Goal: Transaction & Acquisition: Book appointment/travel/reservation

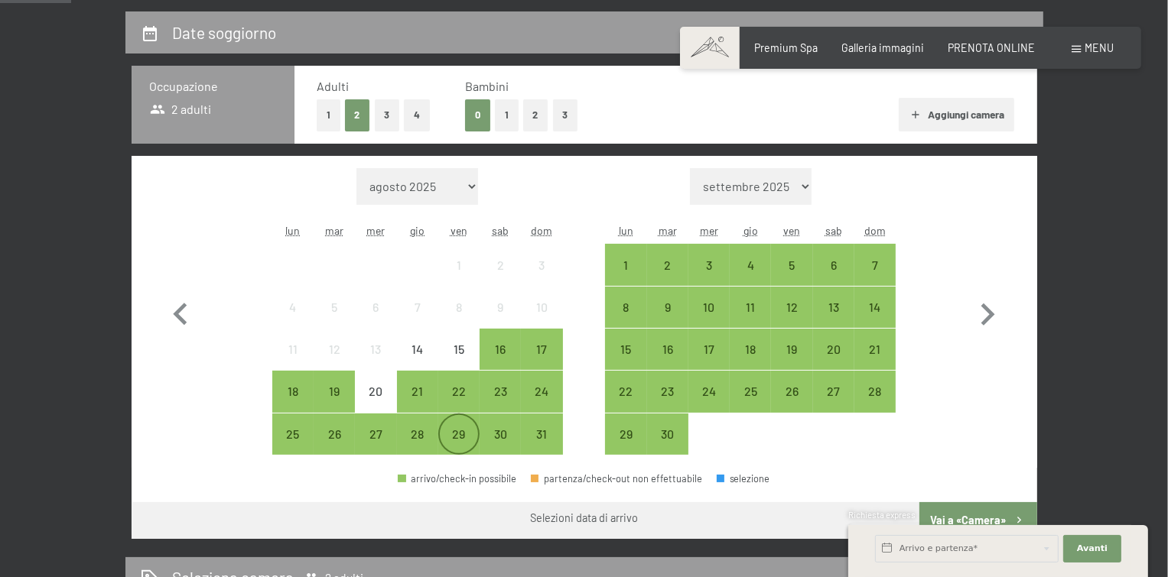
click at [458, 437] on div "29" at bounding box center [459, 447] width 38 height 38
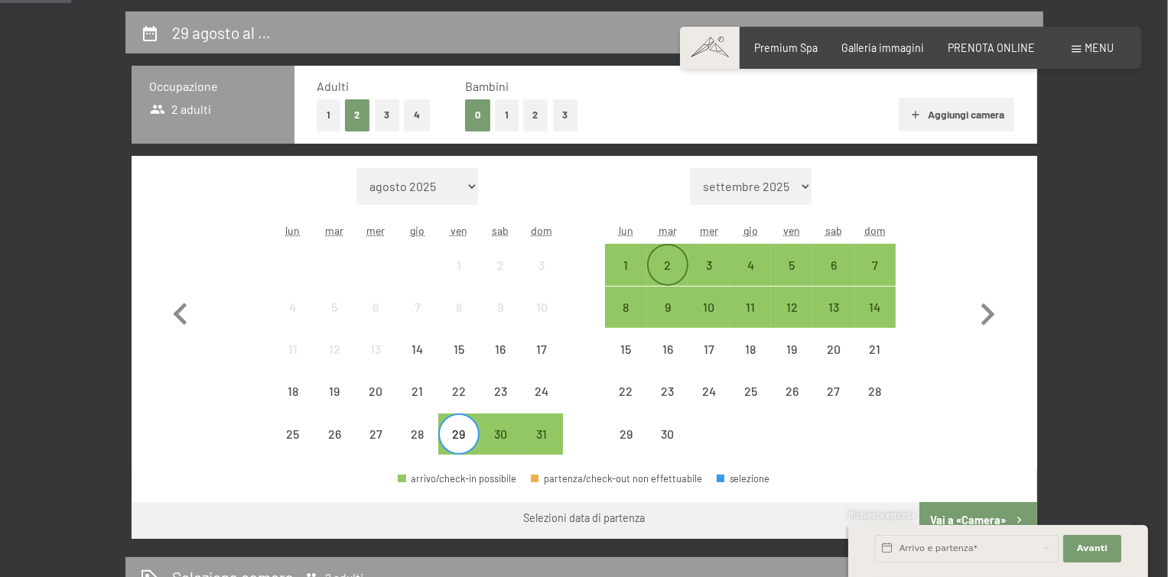
click at [664, 268] on div "2" at bounding box center [668, 278] width 38 height 38
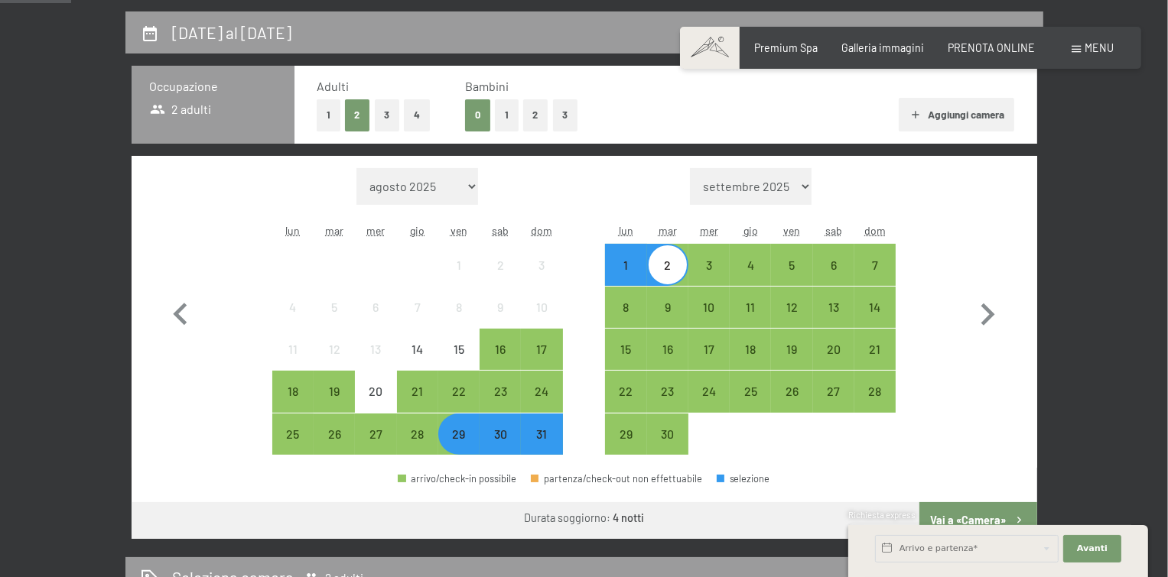
click at [977, 512] on div "Richiesta express" at bounding box center [998, 516] width 300 height 15
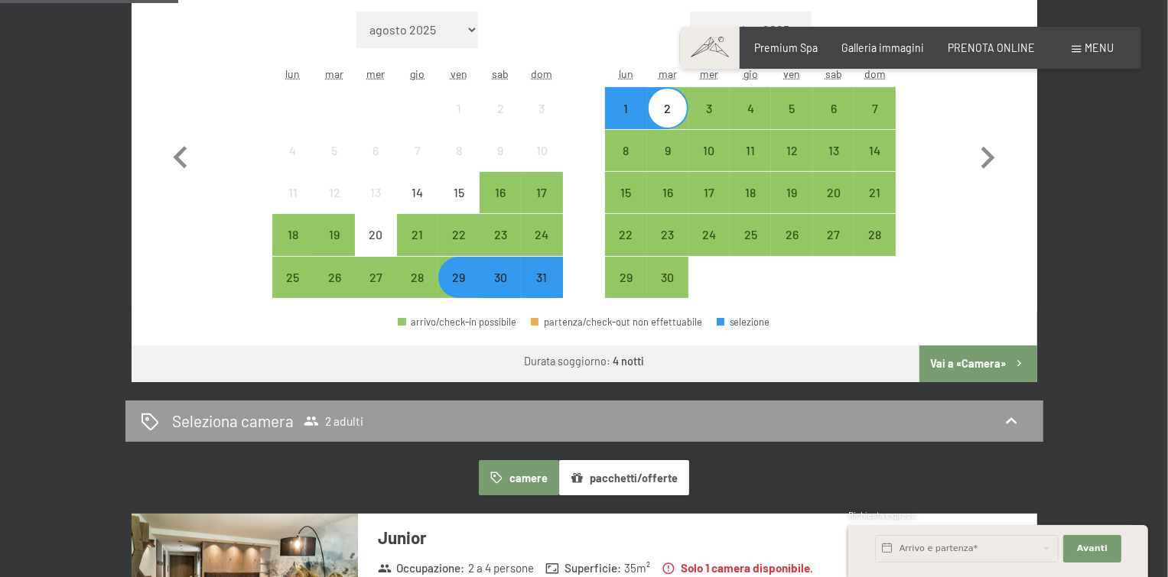
scroll to position [453, 0]
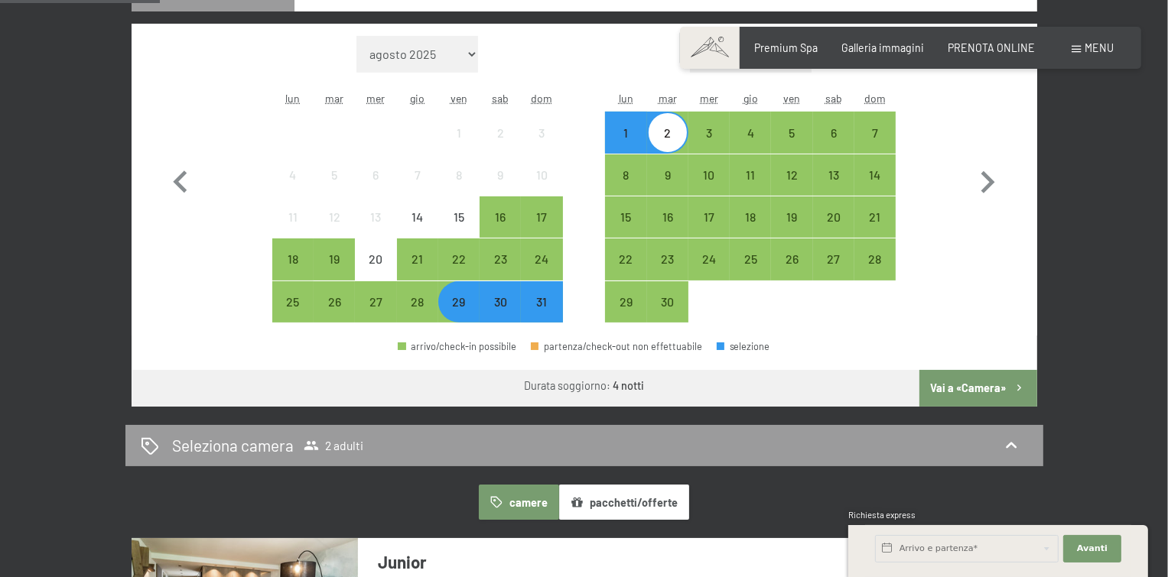
click at [466, 304] on div "29" at bounding box center [459, 315] width 38 height 38
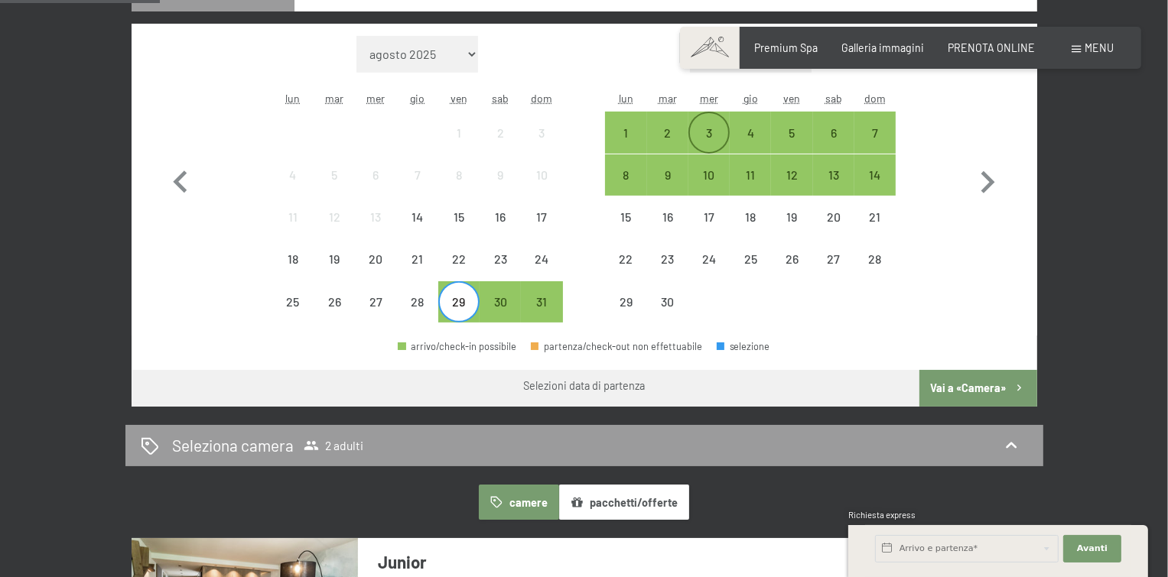
click at [713, 136] on div "3" at bounding box center [709, 146] width 38 height 38
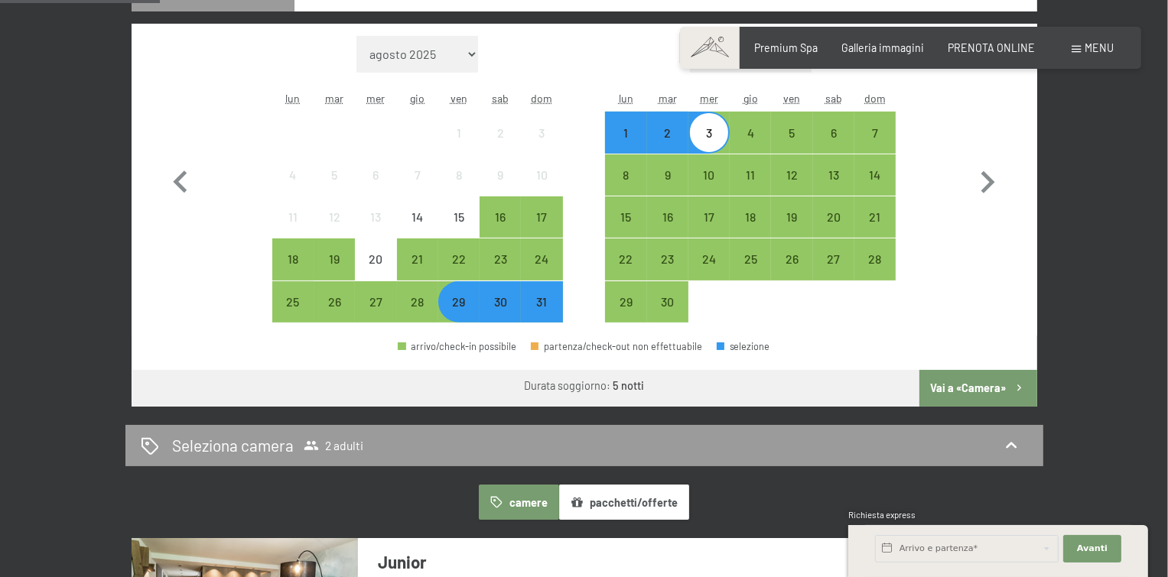
click at [948, 385] on button "Vai a «Camera»" at bounding box center [977, 388] width 117 height 37
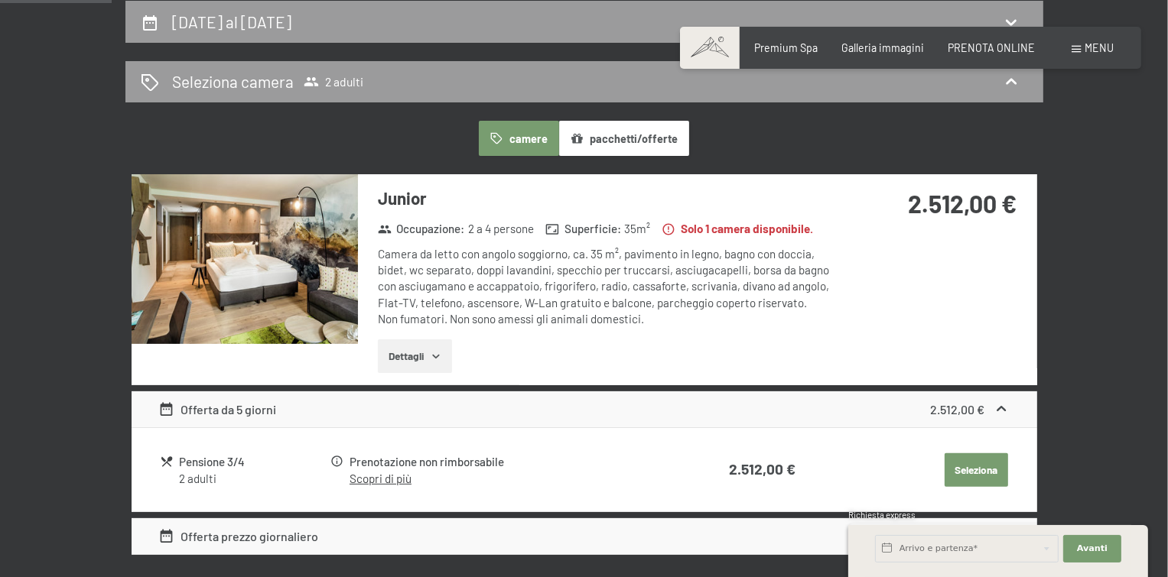
drag, startPoint x: 1165, startPoint y: 117, endPoint x: 1162, endPoint y: 102, distance: 15.0
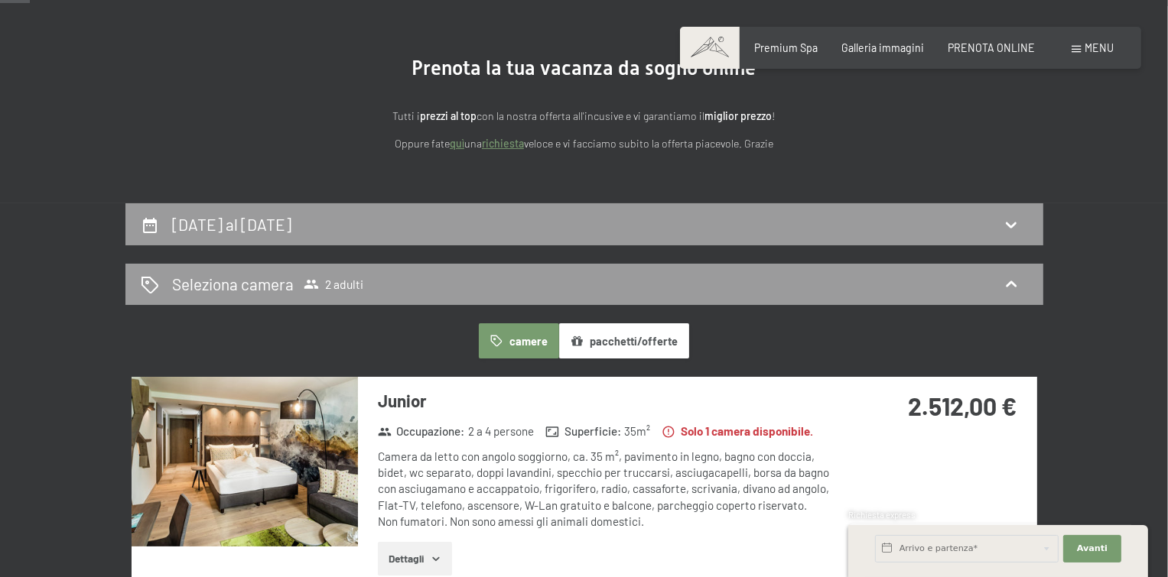
scroll to position [22, 0]
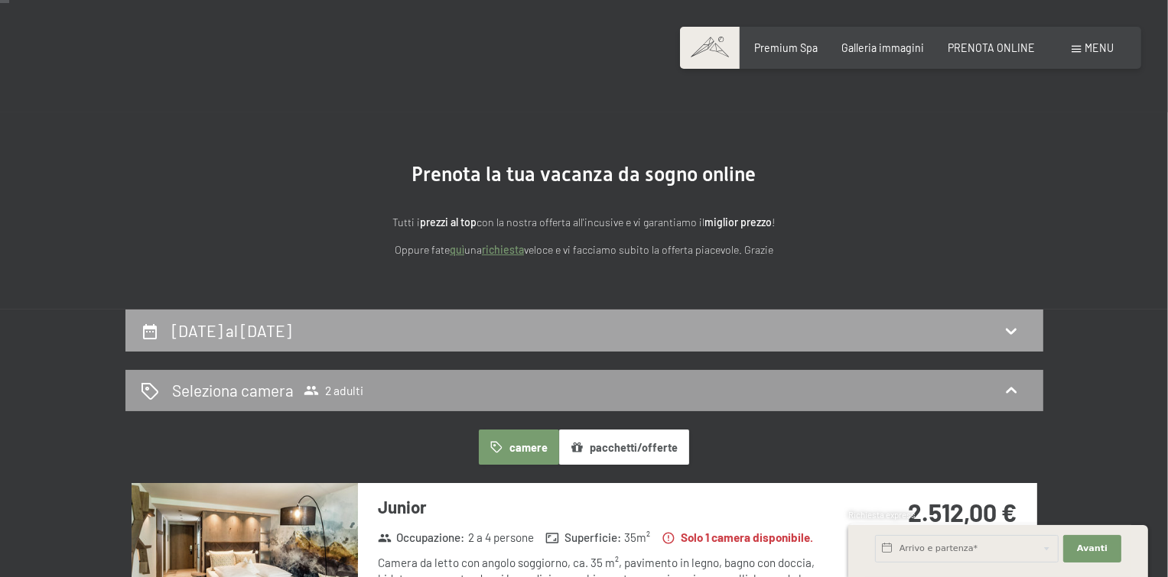
click at [291, 330] on h2 "[DATE] al [DATE]" at bounding box center [231, 330] width 119 height 19
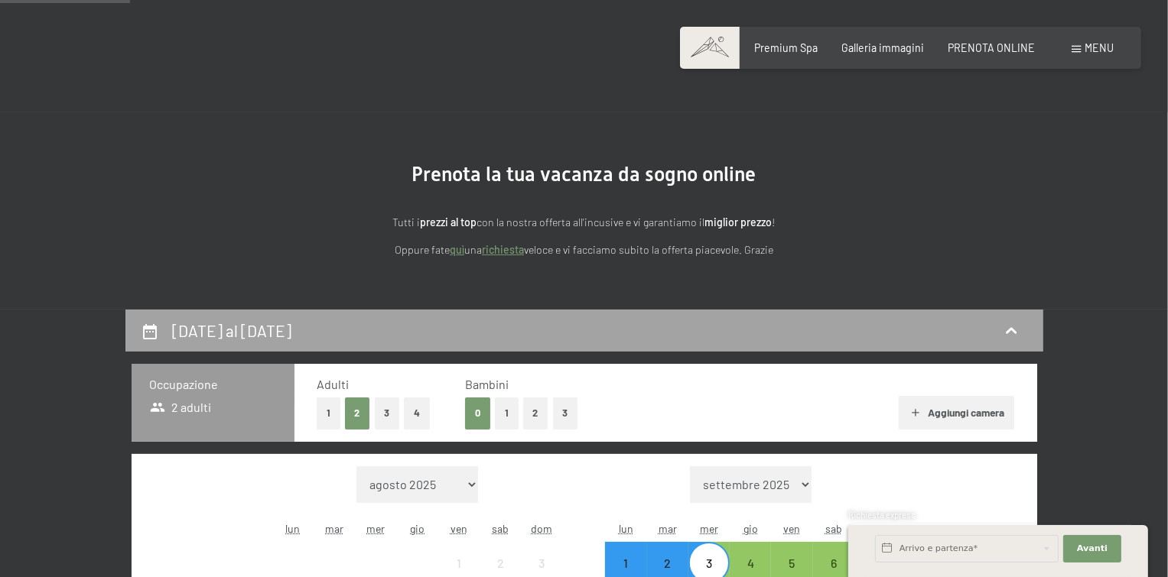
scroll to position [331, 0]
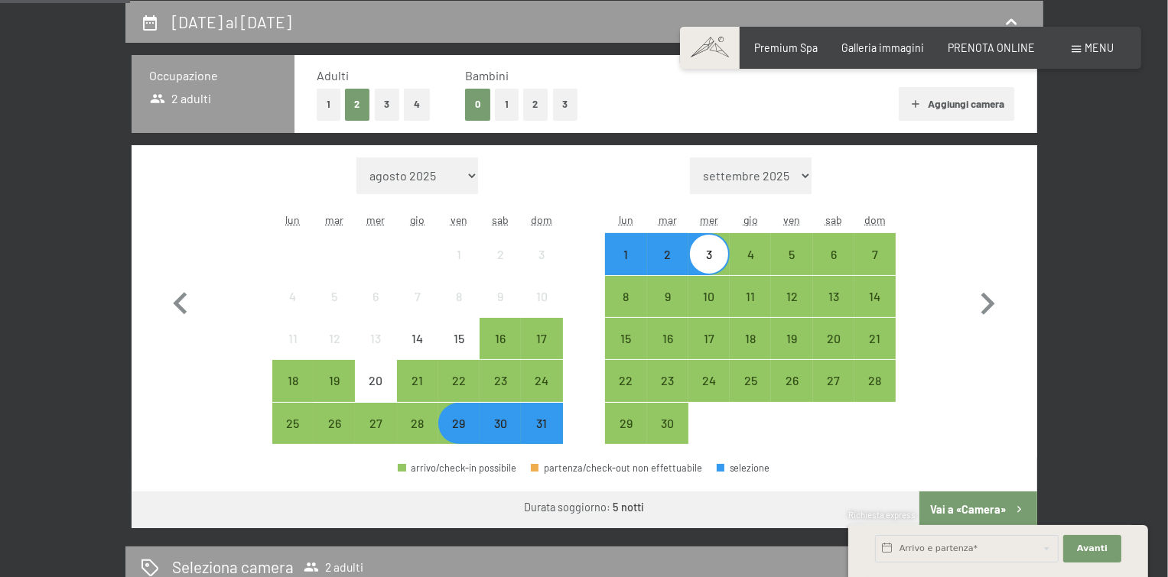
click at [462, 437] on div "29" at bounding box center [459, 437] width 38 height 38
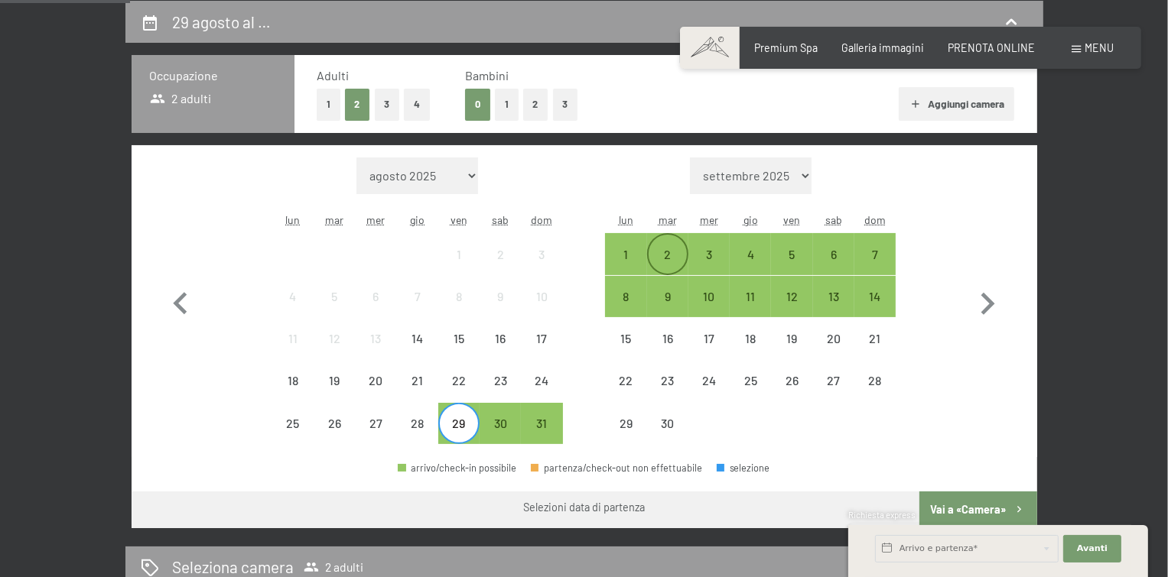
click at [658, 252] on div "2" at bounding box center [668, 268] width 38 height 38
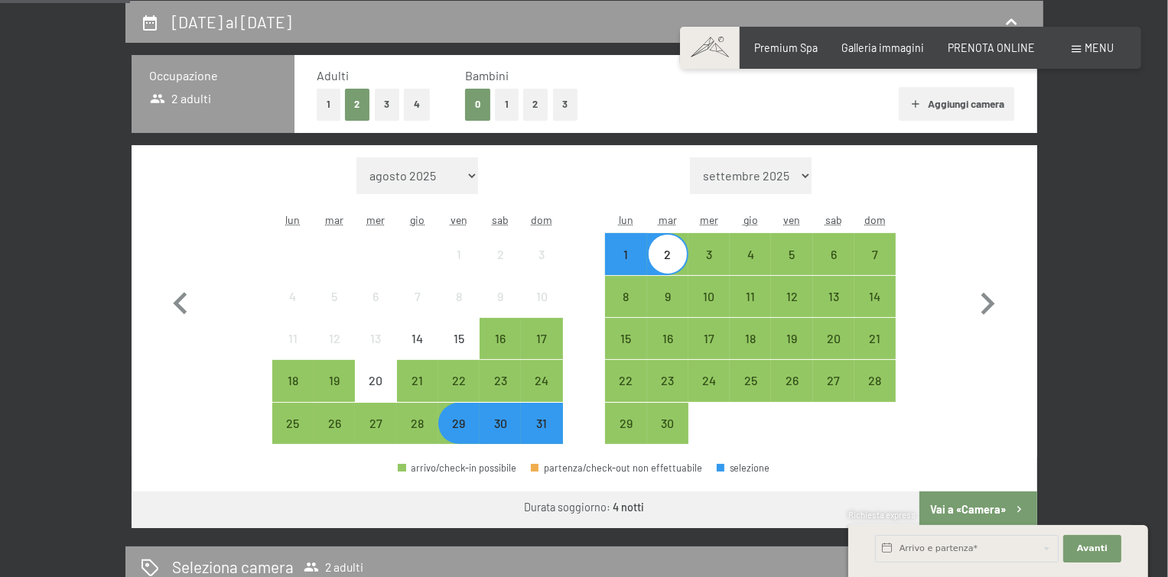
click at [972, 502] on button "Vai a «Camera»" at bounding box center [977, 510] width 117 height 37
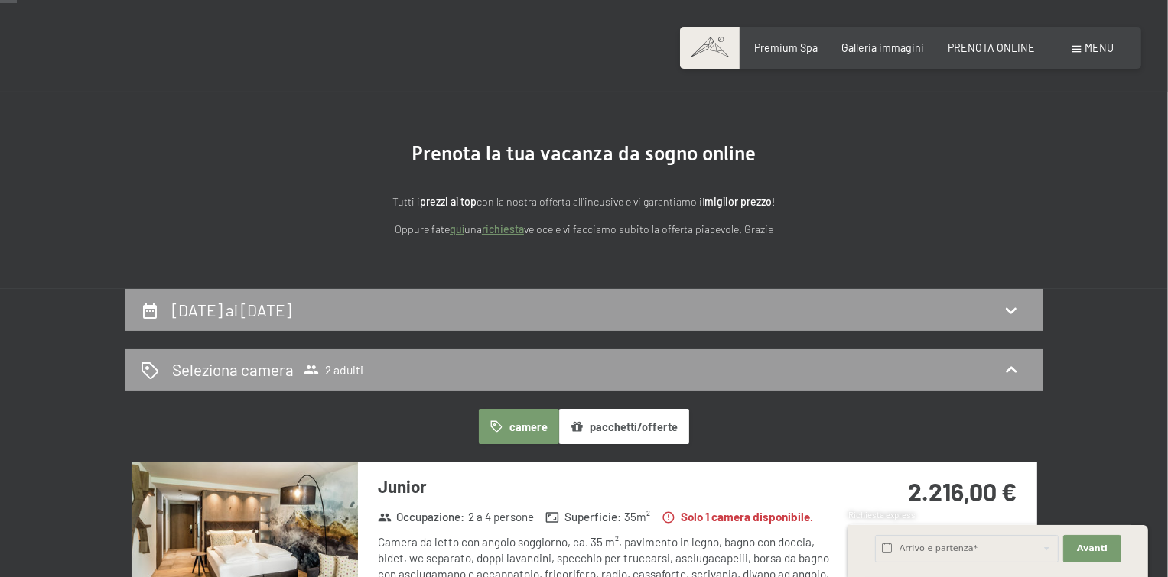
scroll to position [40, 0]
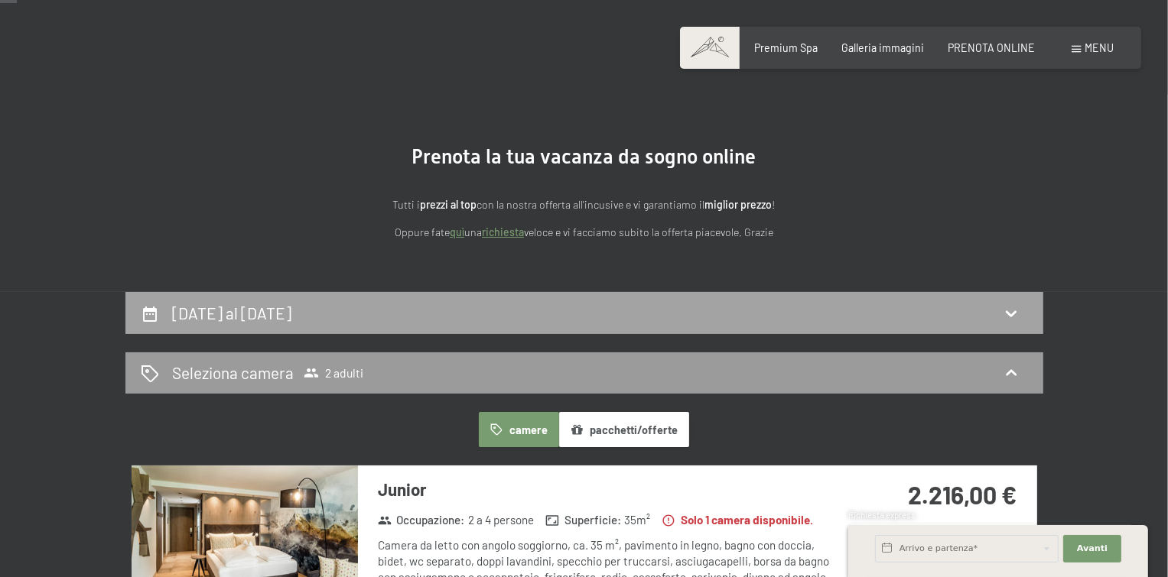
click at [291, 317] on h2 "[DATE] al [DATE]" at bounding box center [231, 313] width 119 height 19
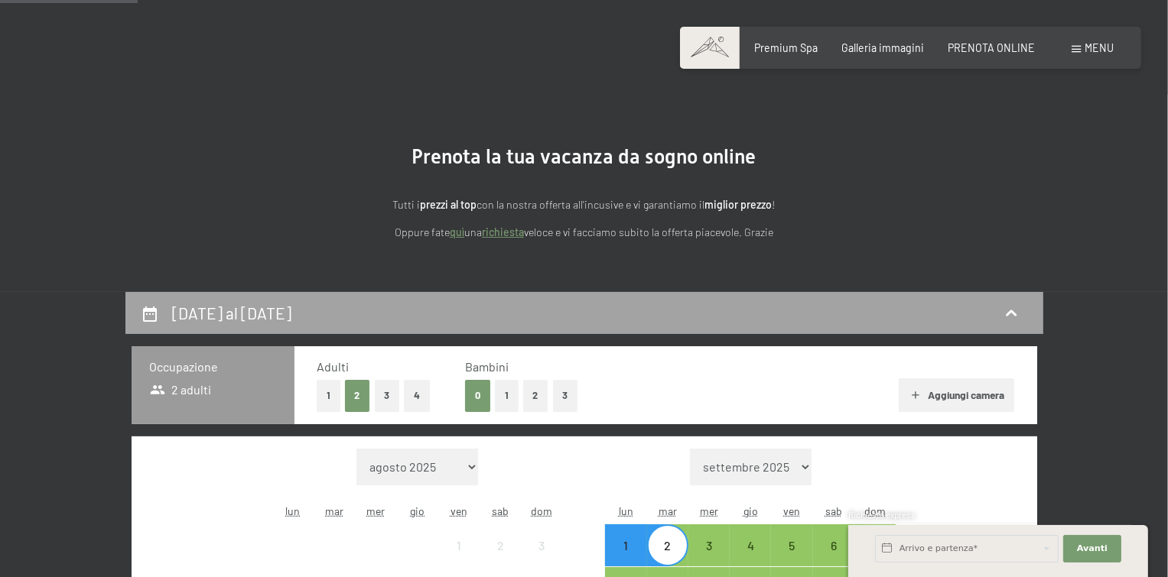
scroll to position [331, 0]
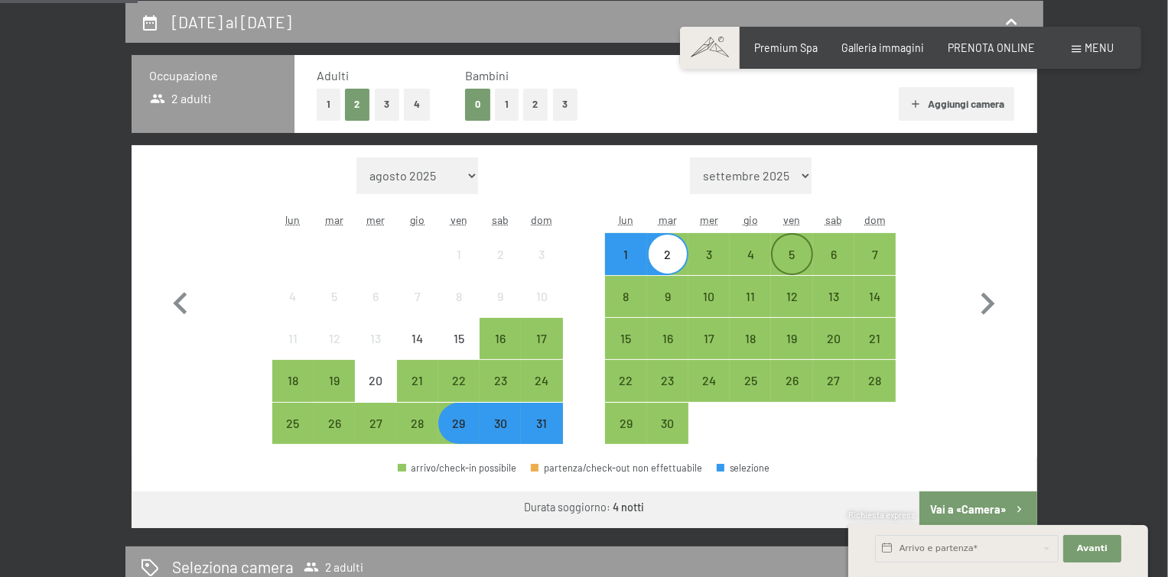
click at [792, 255] on div "5" at bounding box center [791, 268] width 38 height 38
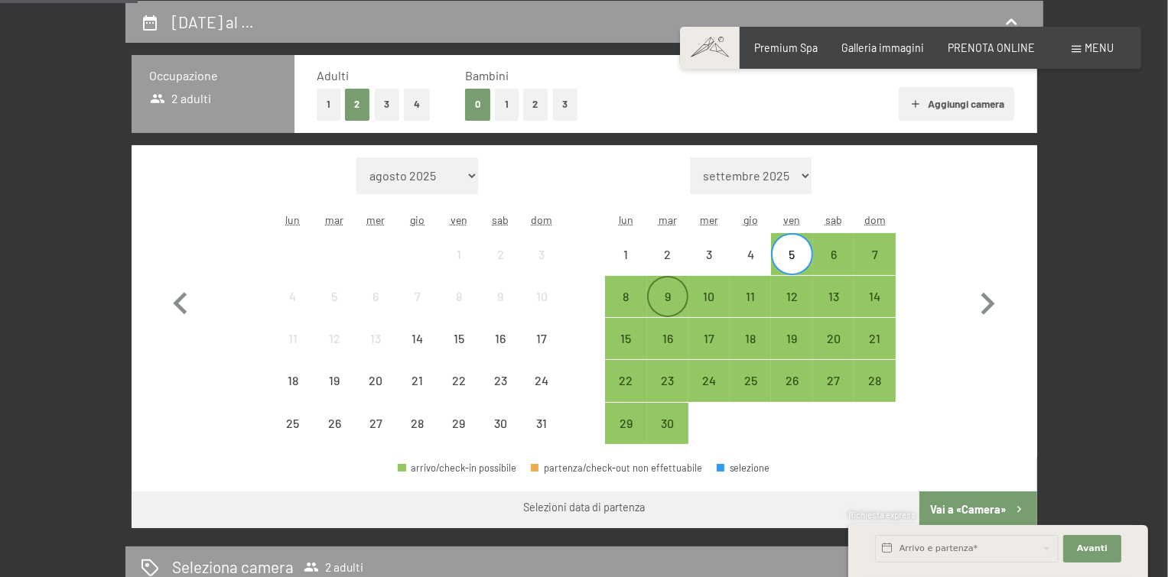
drag, startPoint x: 664, startPoint y: 297, endPoint x: 685, endPoint y: 295, distance: 21.5
click at [664, 297] on div "9" at bounding box center [668, 310] width 38 height 38
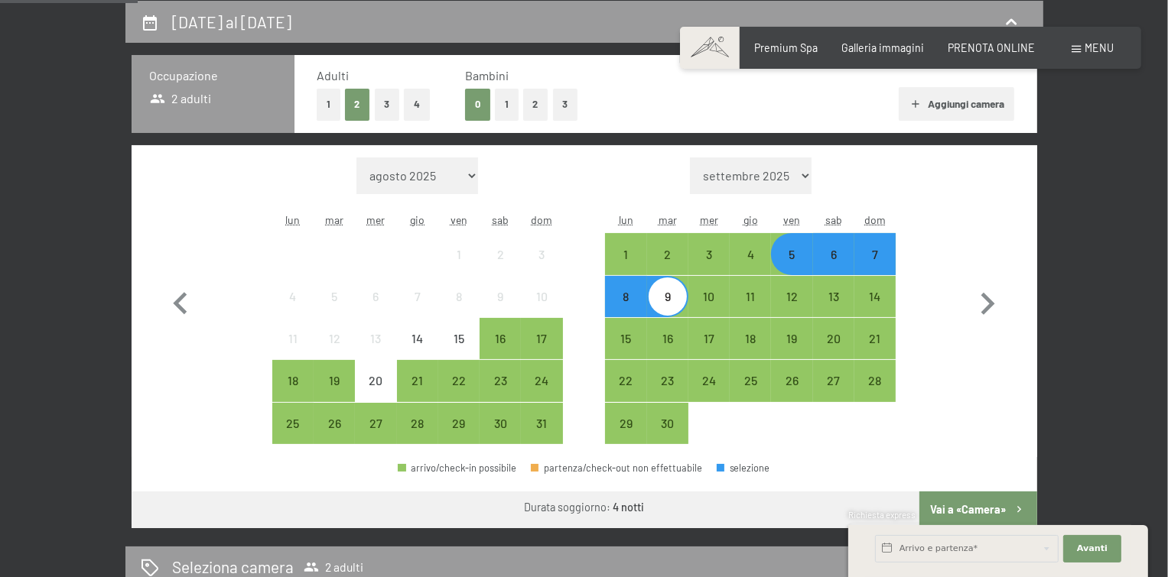
click at [985, 511] on div "Richiesta express" at bounding box center [998, 516] width 300 height 15
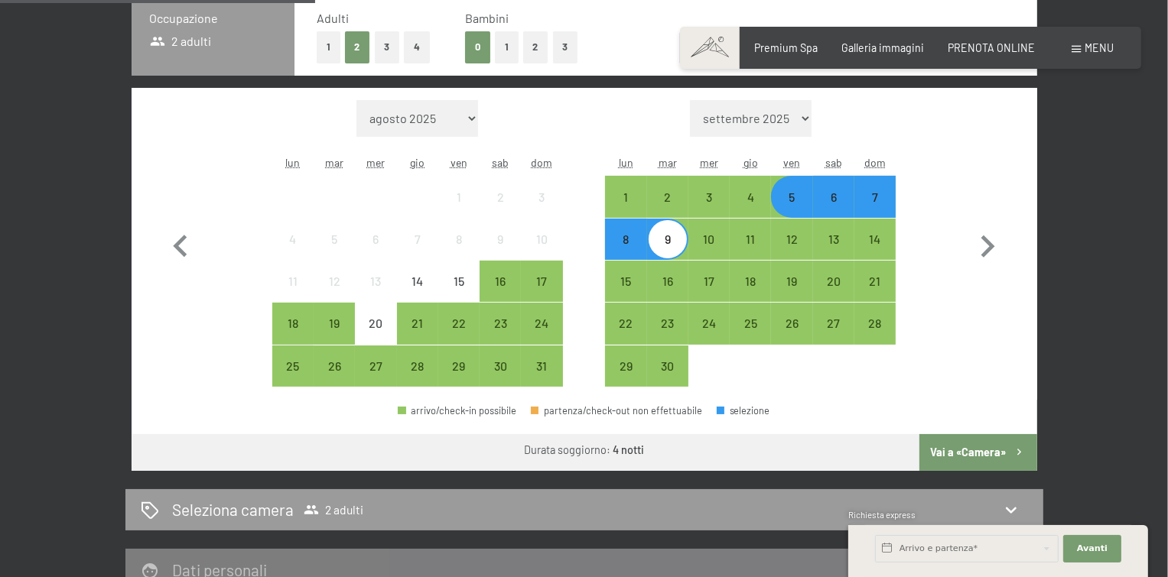
scroll to position [404, 0]
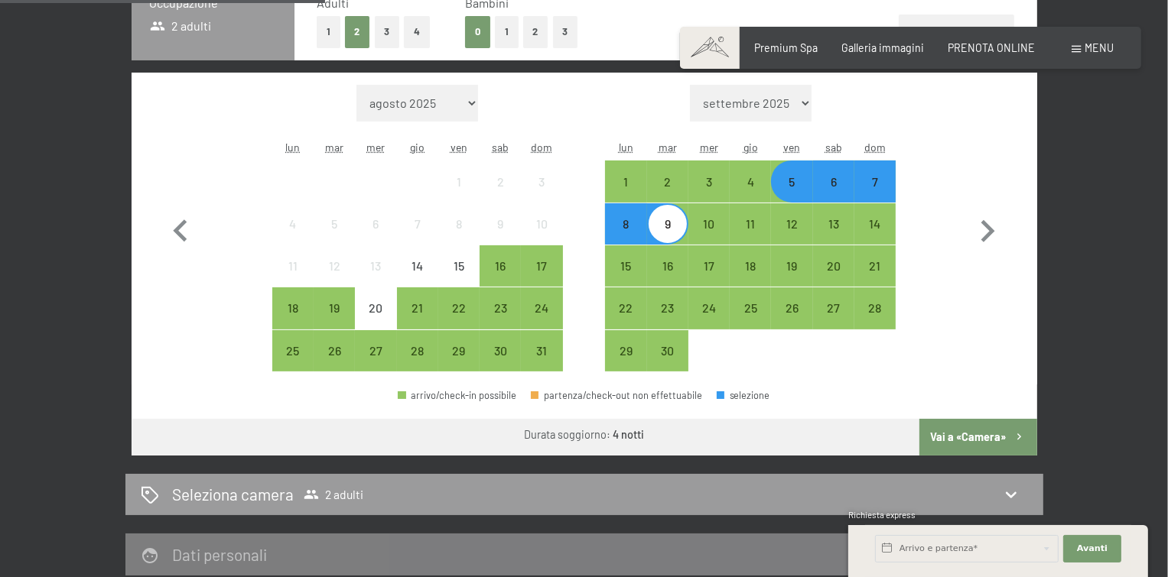
click at [797, 185] on div "5" at bounding box center [791, 195] width 38 height 38
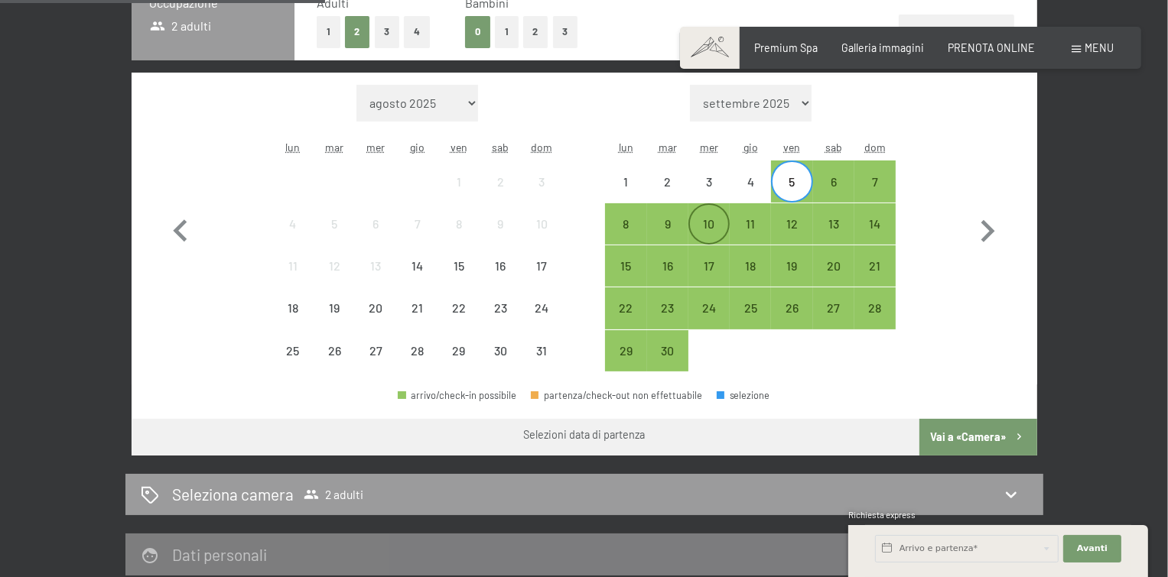
click at [705, 228] on div "10" at bounding box center [709, 237] width 38 height 38
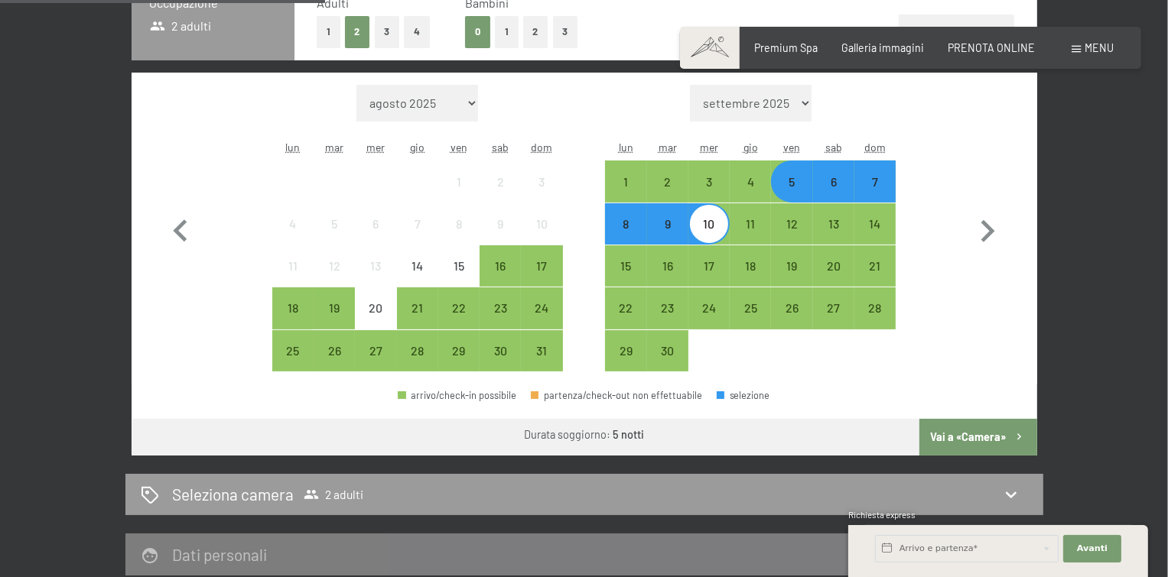
click at [946, 432] on button "Vai a «Camera»" at bounding box center [977, 437] width 117 height 37
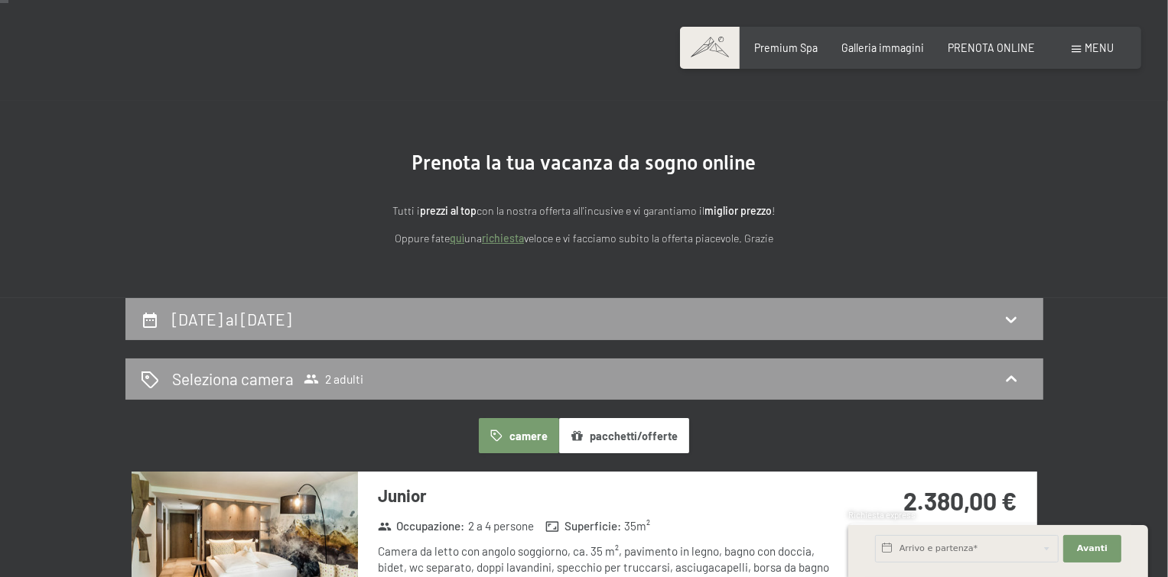
scroll to position [34, 0]
